Goal: Download file/media

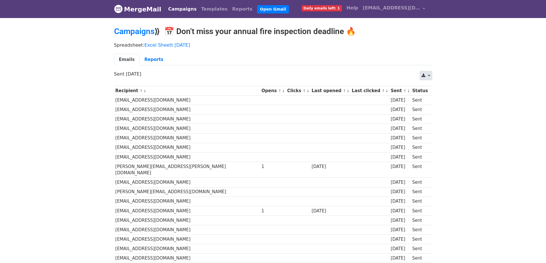
click at [427, 76] on link at bounding box center [426, 75] width 12 height 9
click at [427, 85] on link "CSV" at bounding box center [433, 88] width 26 height 9
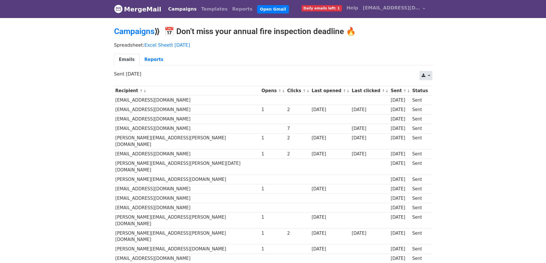
click at [426, 74] on link at bounding box center [426, 75] width 12 height 9
click at [429, 89] on link "CSV" at bounding box center [433, 88] width 26 height 9
